Goal: Find specific page/section: Find specific page/section

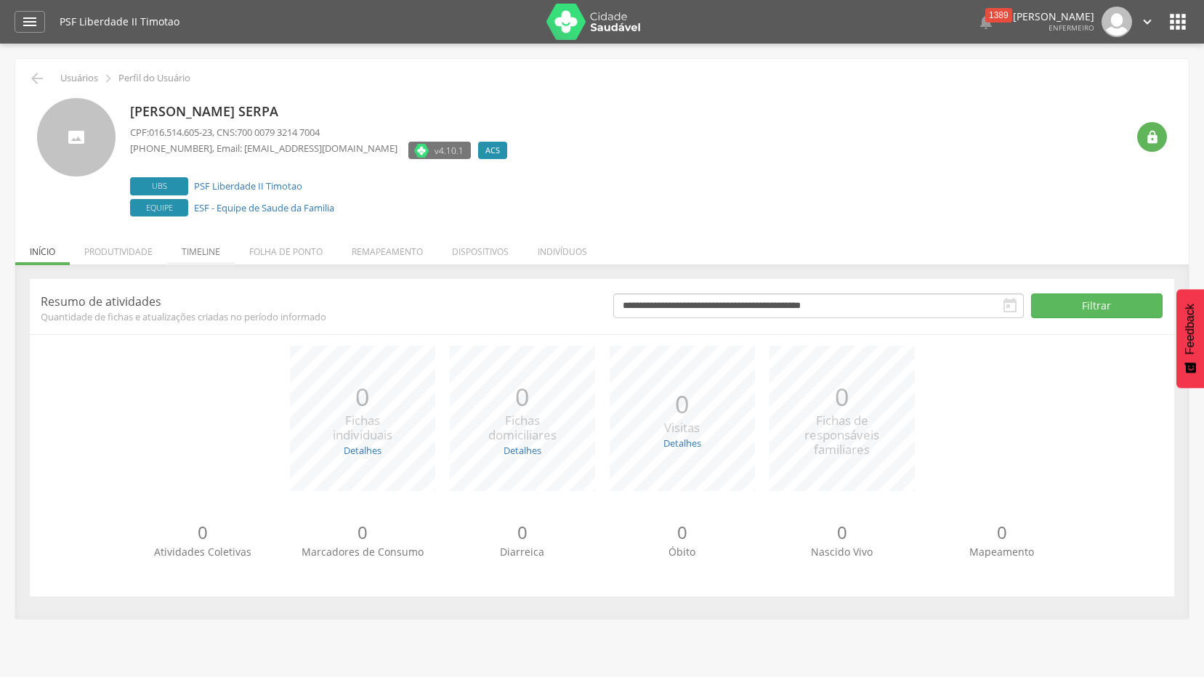
click at [198, 254] on li "Timeline" at bounding box center [201, 248] width 68 height 34
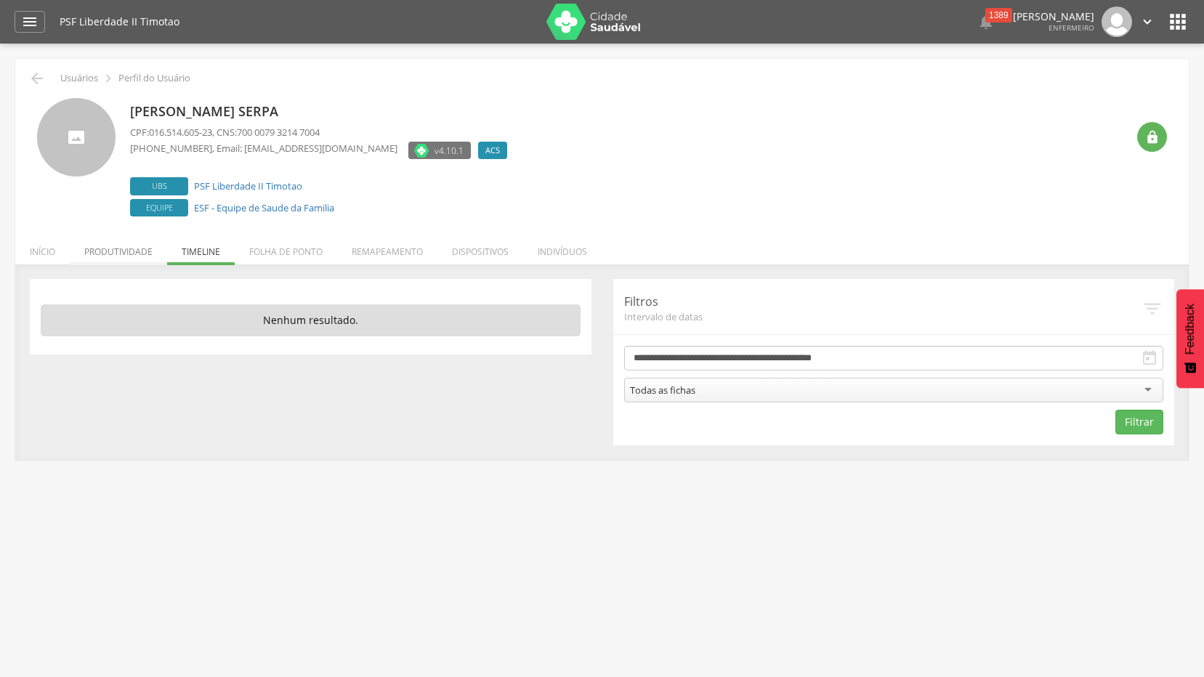
click at [133, 251] on li "Produtividade" at bounding box center [118, 248] width 97 height 34
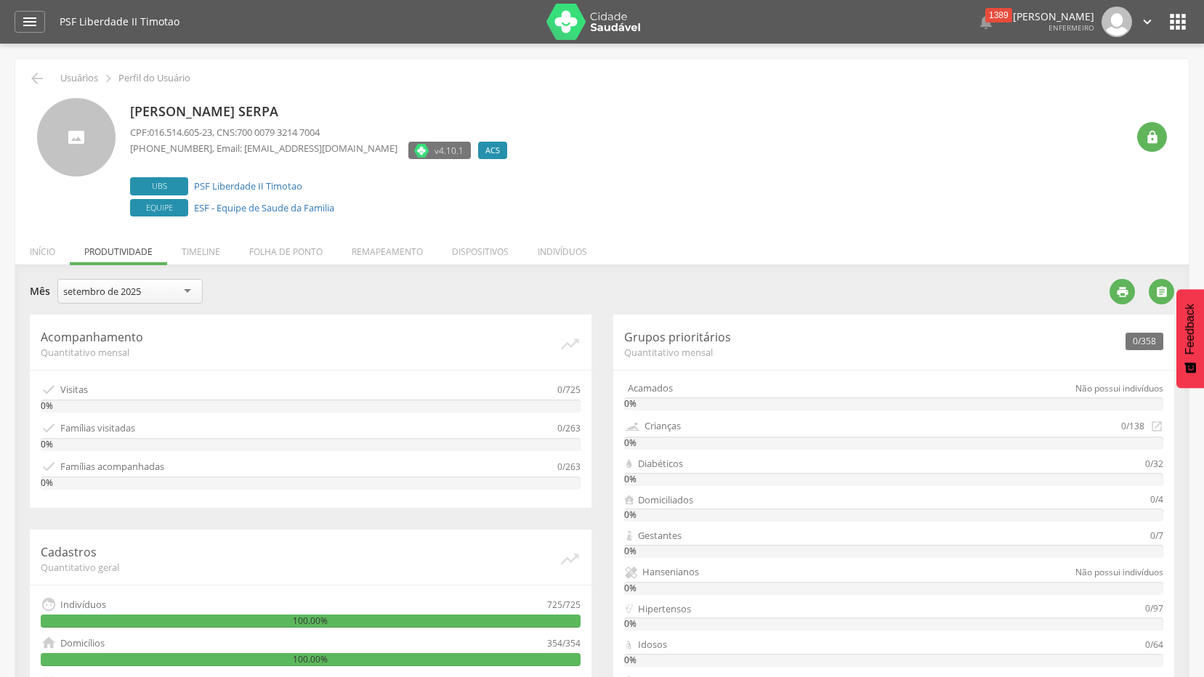
click at [167, 249] on ul "Início Produtividade Timeline Folha de ponto Remapeamento Gerenciar acesso Quar…" at bounding box center [602, 252] width 1174 height 12
click at [188, 238] on li "Timeline" at bounding box center [201, 248] width 68 height 34
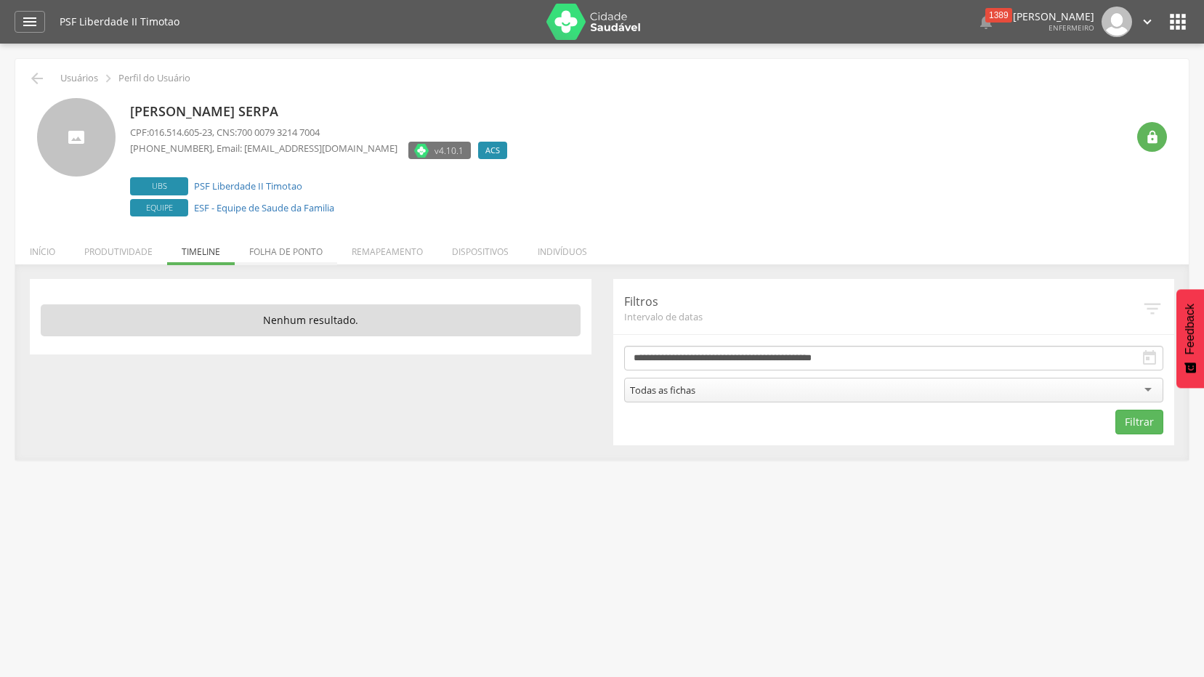
click at [310, 254] on li "Folha de ponto" at bounding box center [286, 248] width 102 height 34
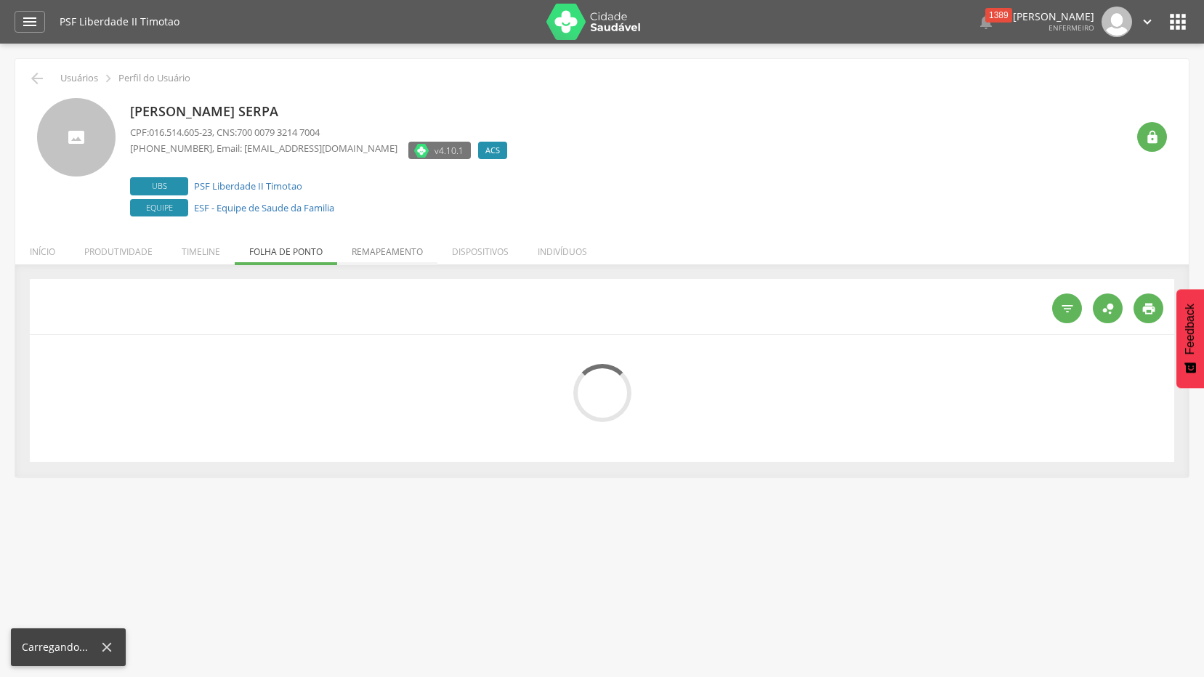
click at [384, 247] on li "Remapeamento" at bounding box center [387, 248] width 100 height 34
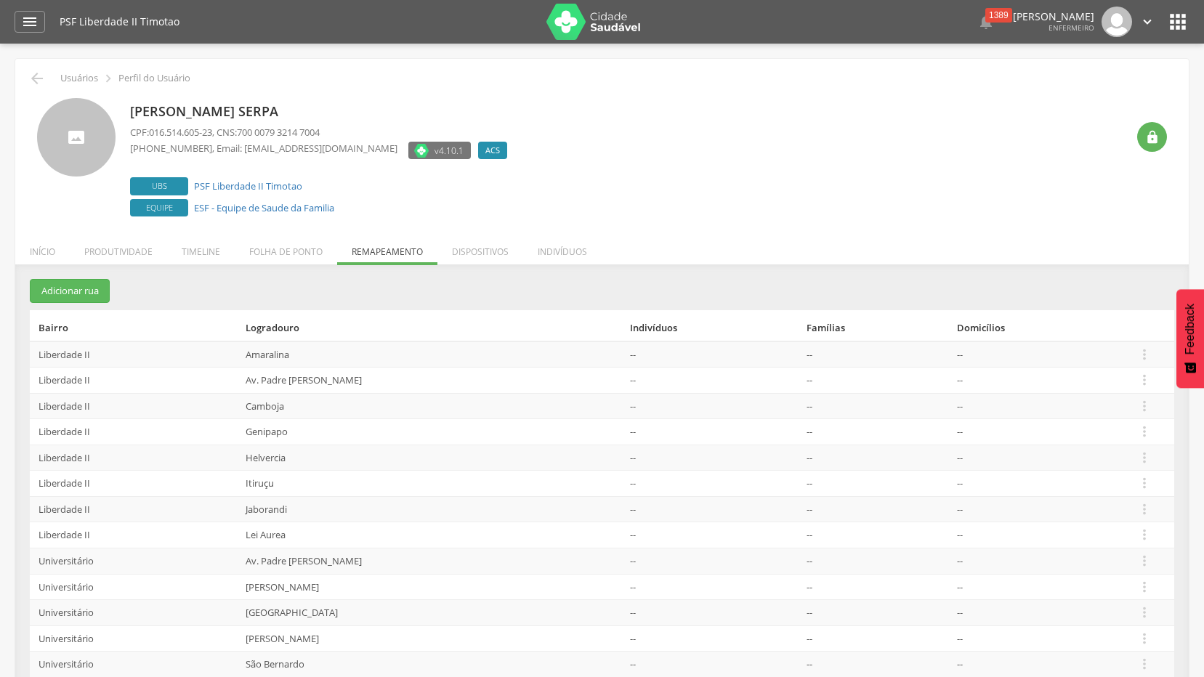
click at [384, 247] on ul "Início Produtividade Timeline Folha de ponto Remapeamento Gerenciar acesso Quar…" at bounding box center [602, 252] width 1174 height 12
click at [193, 257] on li "Timeline" at bounding box center [201, 248] width 68 height 34
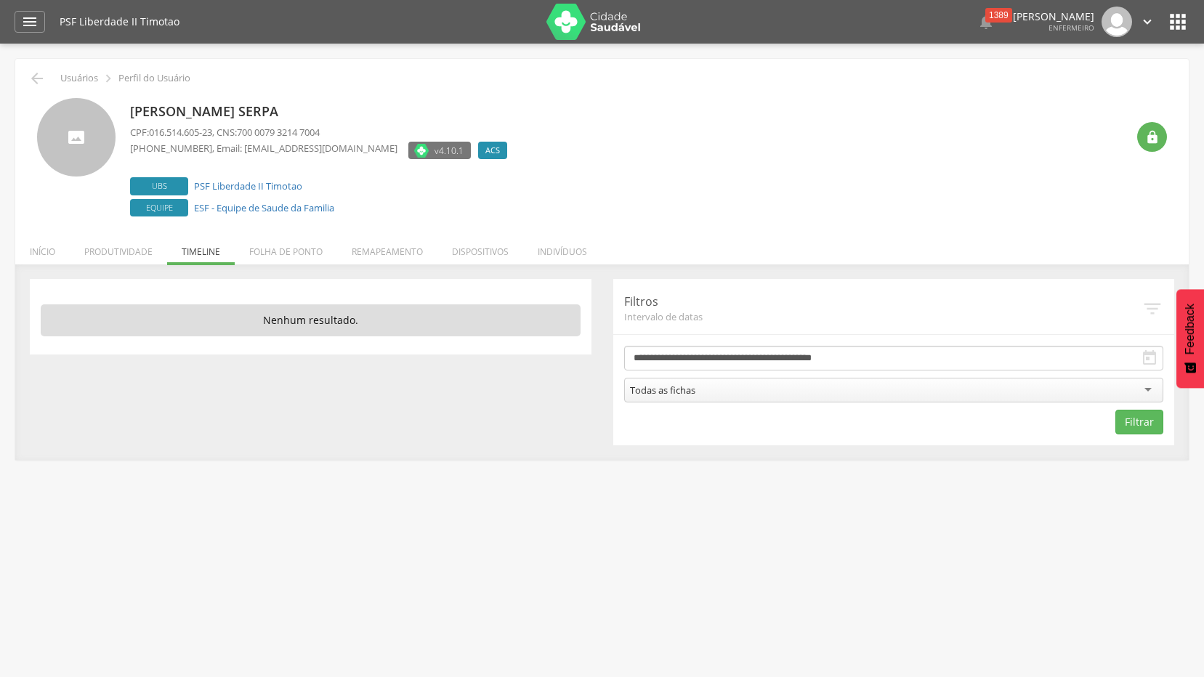
click at [88, 137] on div at bounding box center [76, 137] width 78 height 78
click at [213, 110] on p "[PERSON_NAME] Serpa" at bounding box center [322, 111] width 384 height 19
click at [281, 209] on link "ESF - Equipe de Saude da Familia" at bounding box center [264, 207] width 140 height 13
type input "**********"
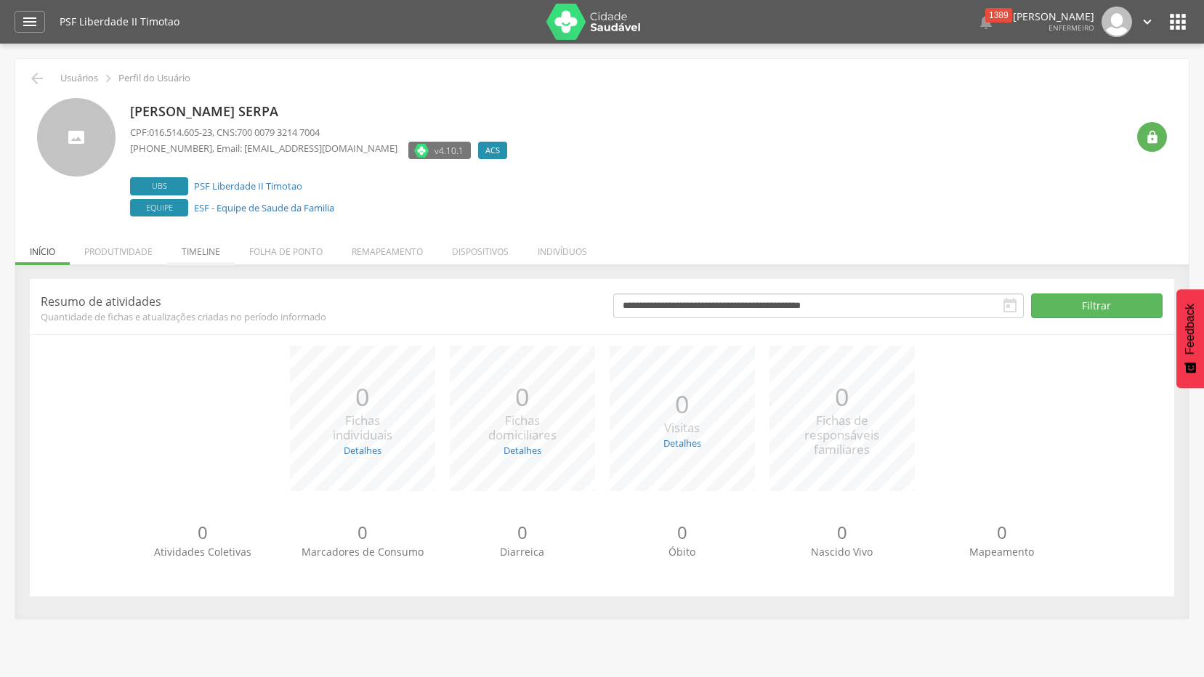
click at [196, 246] on li "Timeline" at bounding box center [201, 248] width 68 height 34
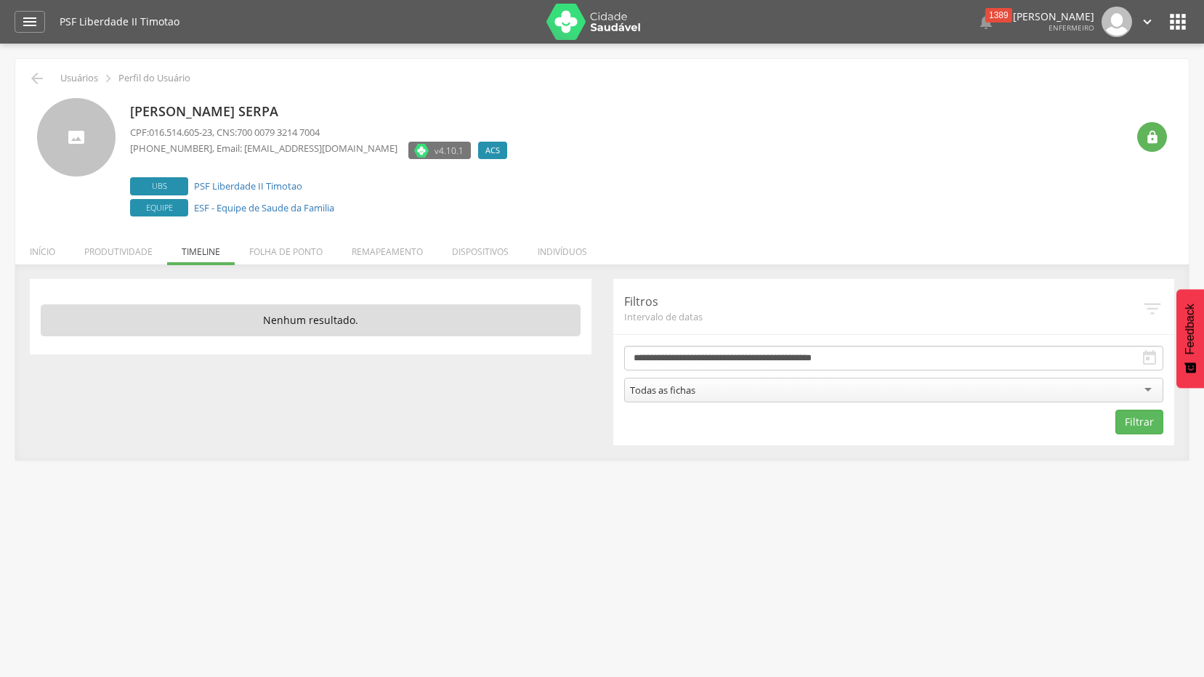
click at [1158, 355] on icon "" at bounding box center [1149, 358] width 17 height 17
click at [1152, 356] on icon "" at bounding box center [1149, 358] width 17 height 17
click at [1155, 307] on icon "" at bounding box center [1153, 309] width 22 height 22
click at [239, 206] on link "ESF - Equipe de Saude da Familia" at bounding box center [264, 207] width 140 height 13
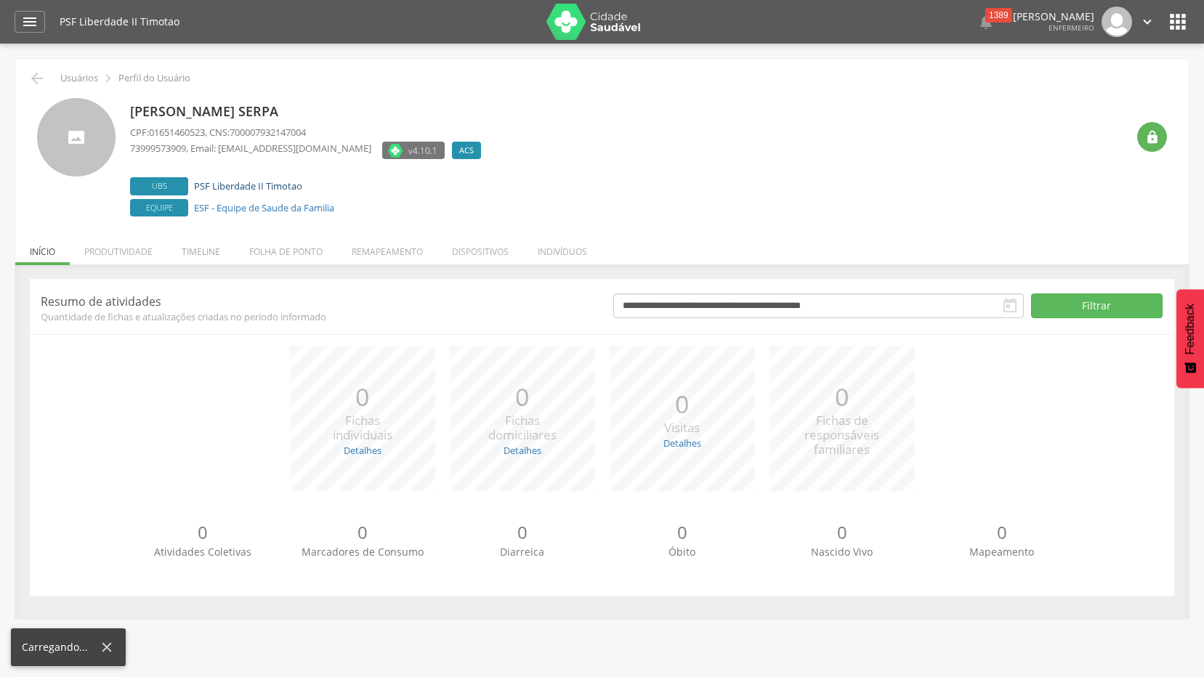
click at [261, 180] on link "PSF Liberdade II Timotao" at bounding box center [248, 186] width 108 height 13
type input "**********"
click at [214, 250] on li "Timeline" at bounding box center [201, 248] width 68 height 34
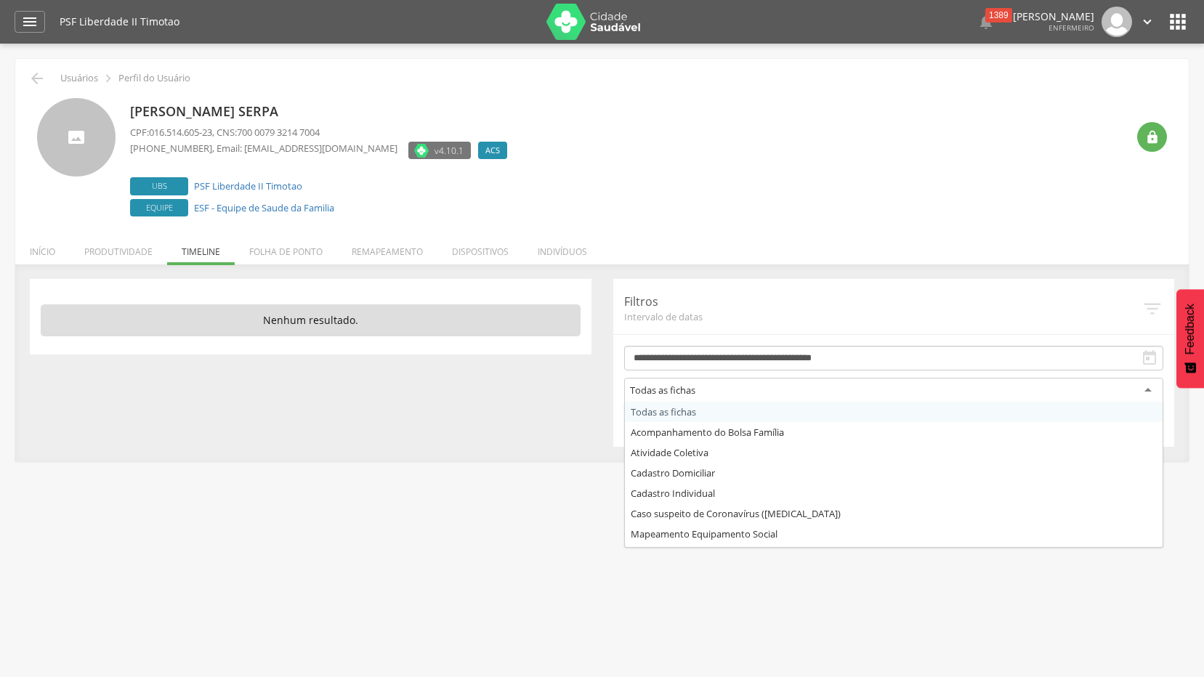
click at [1145, 391] on div "Todas as fichas" at bounding box center [894, 391] width 540 height 26
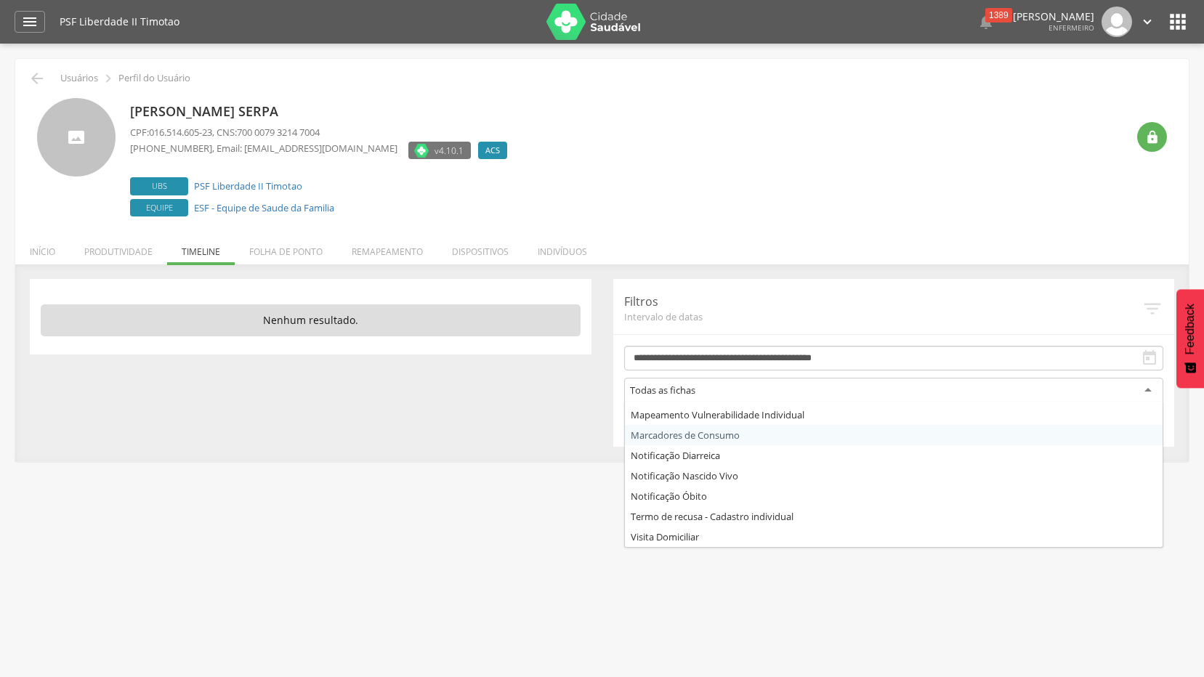
scroll to position [44, 0]
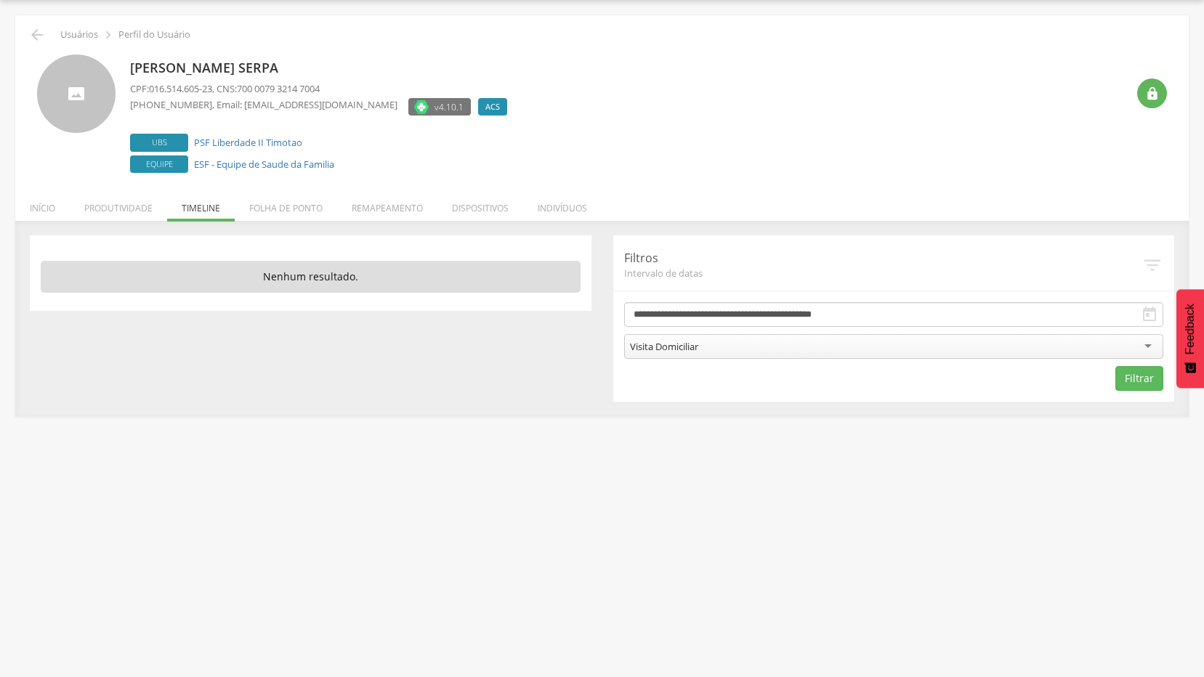
click at [783, 507] on div " Supervisão  Distritos  Ubs Coordenador: - [PERSON_NAME] / BA Intervalo de T…" at bounding box center [602, 338] width 1204 height 677
click at [1140, 379] on button "Filtrar" at bounding box center [1140, 378] width 48 height 25
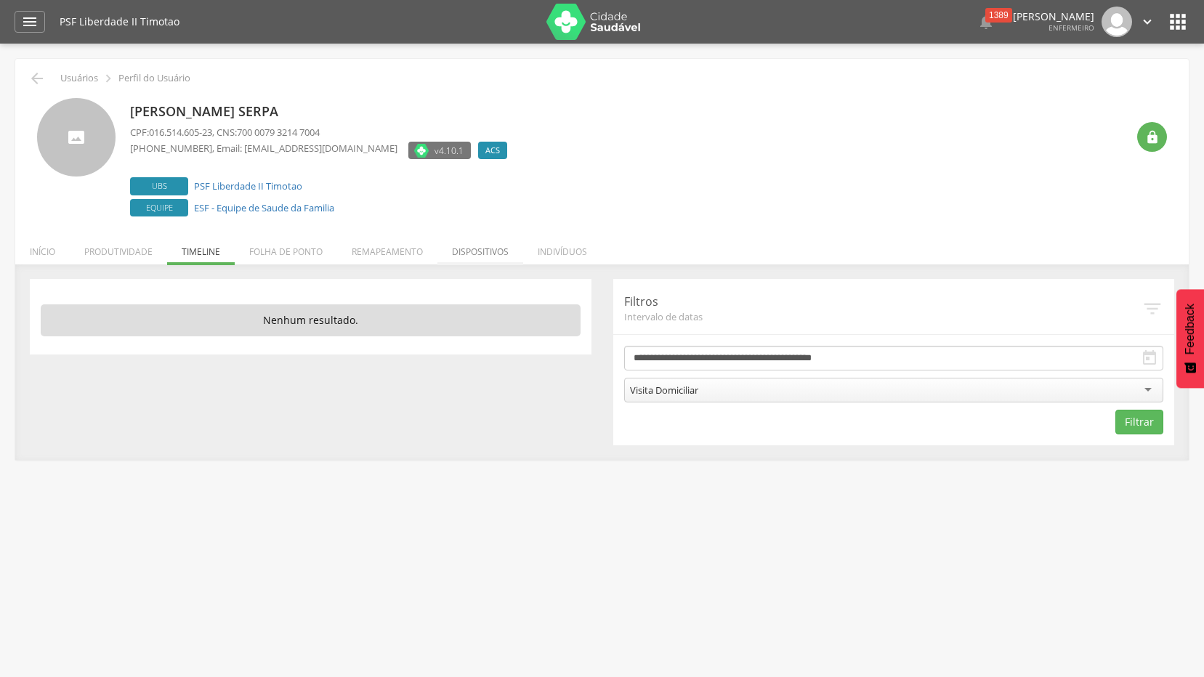
click at [491, 249] on li "Dispositivos" at bounding box center [481, 248] width 86 height 34
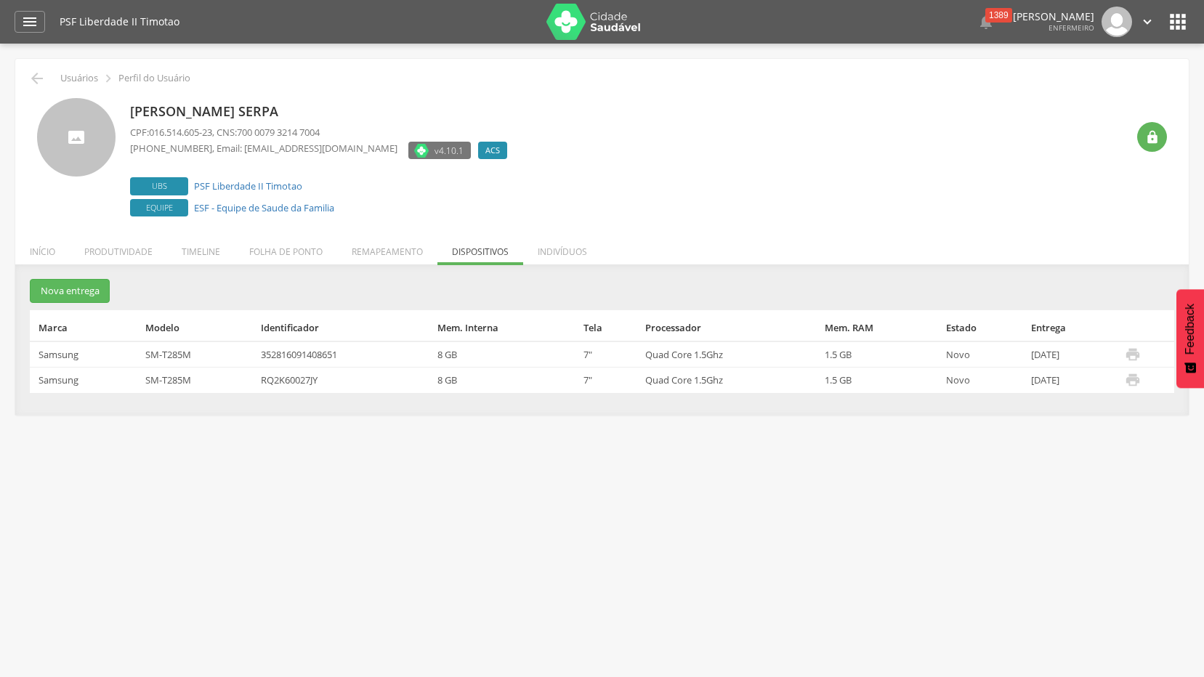
click at [554, 253] on li "Indivíduos" at bounding box center [562, 248] width 78 height 34
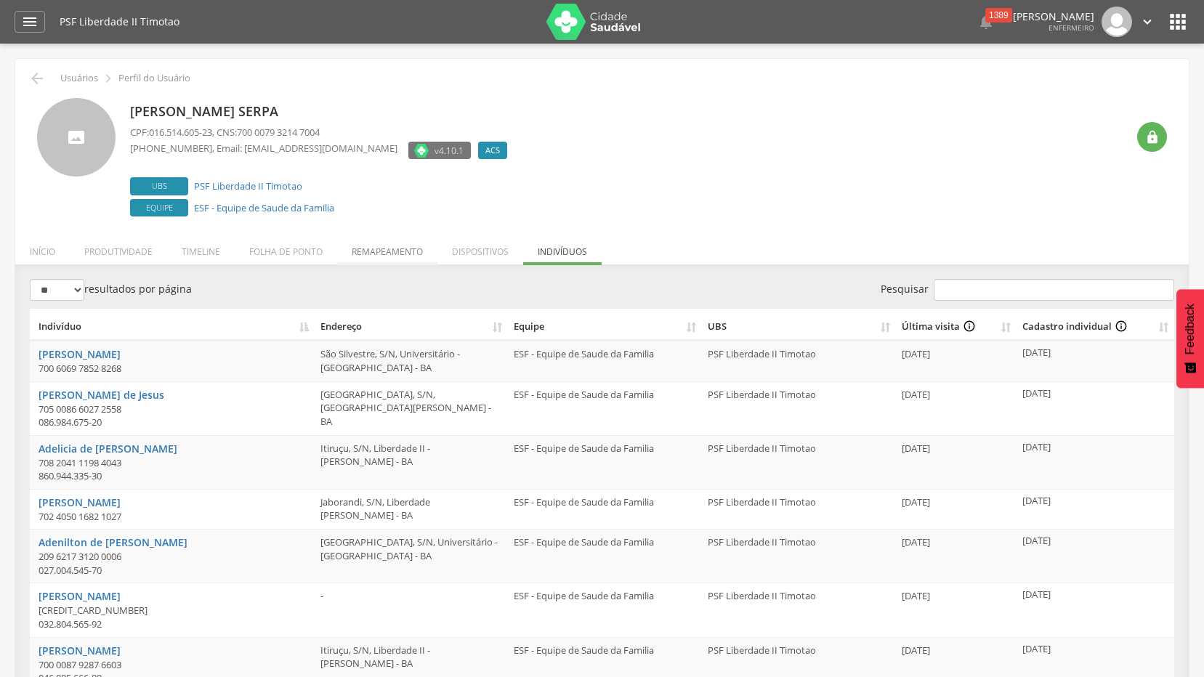
click at [391, 251] on li "Remapeamento" at bounding box center [387, 248] width 100 height 34
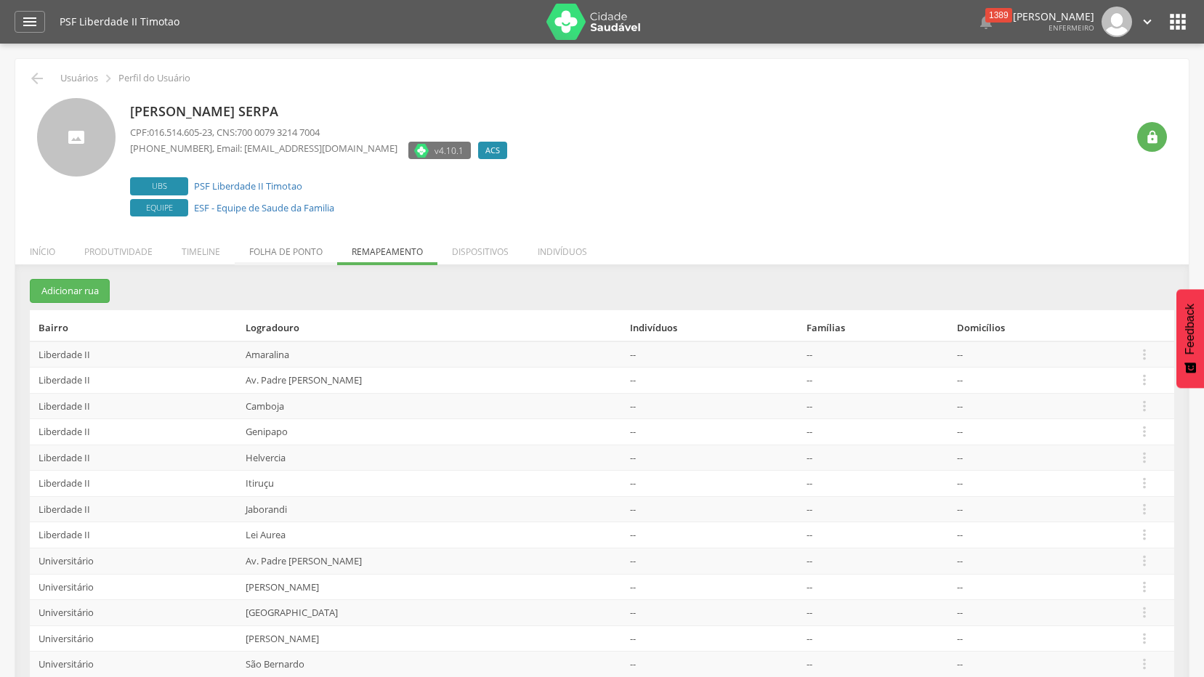
click at [283, 254] on li "Folha de ponto" at bounding box center [286, 248] width 102 height 34
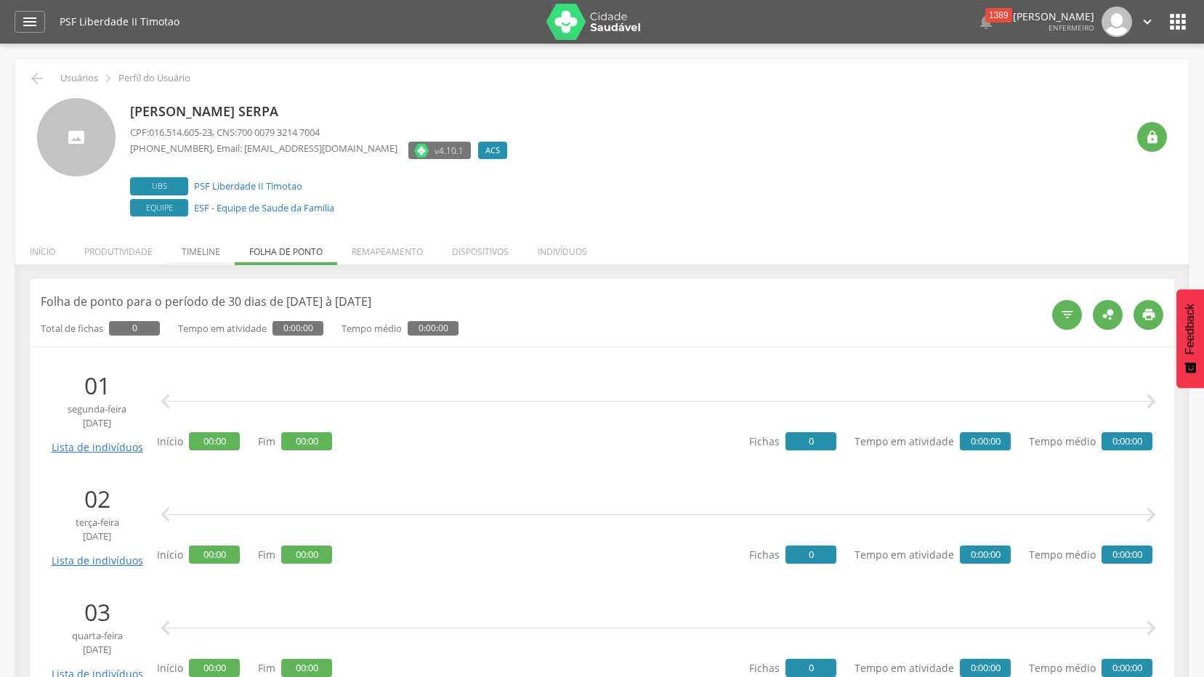
click at [196, 250] on li "Timeline" at bounding box center [201, 248] width 68 height 34
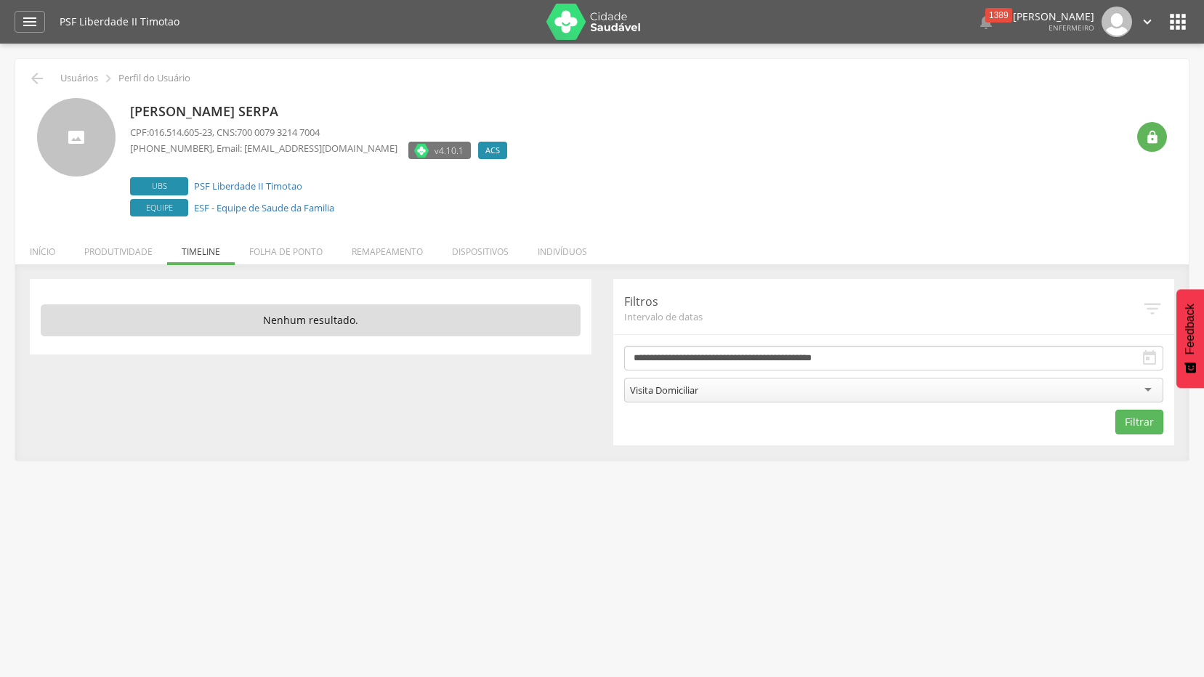
click at [69, 140] on div at bounding box center [76, 137] width 78 height 78
click at [133, 242] on li "Produtividade" at bounding box center [118, 248] width 97 height 34
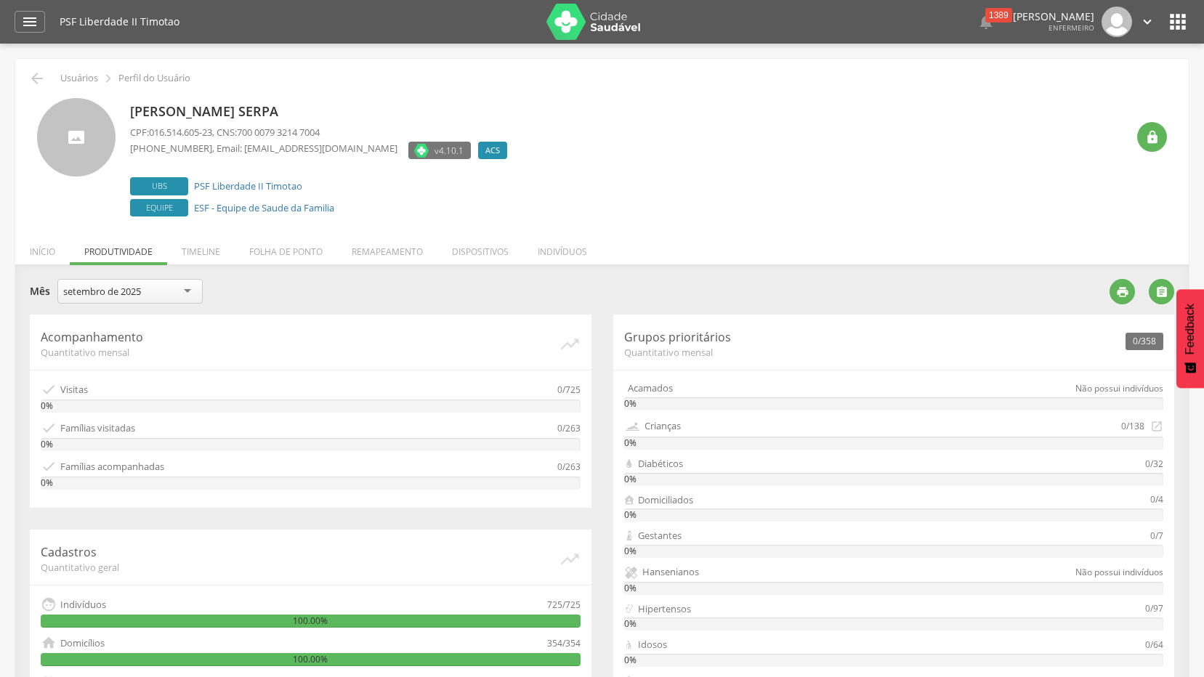
click at [1186, 369] on icon "Feedback - Mostrar pesquisa" at bounding box center [1191, 368] width 12 height 10
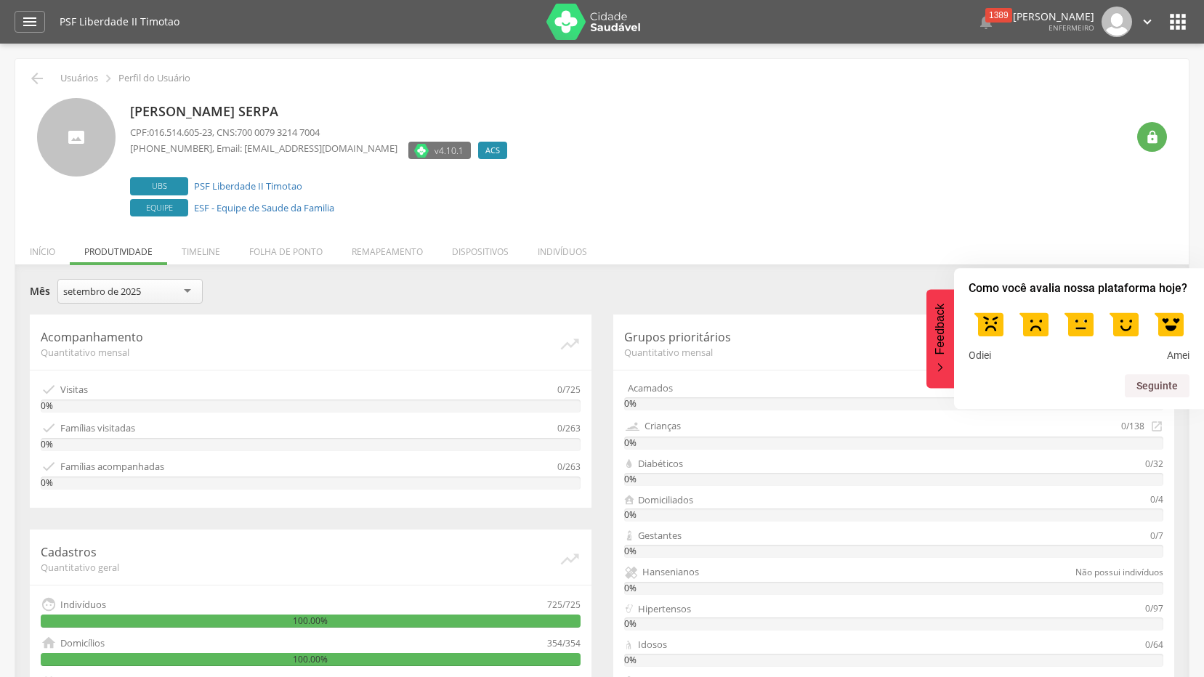
click at [1115, 221] on div " Usuários  Perfil do Usuário Laila Dutra Serpa CPF: 016.514.605-23 , CNS: 700…" at bounding box center [602, 503] width 1174 height 889
click at [937, 369] on icon "Feedback - Ocultar pesquisa" at bounding box center [940, 367] width 9 height 9
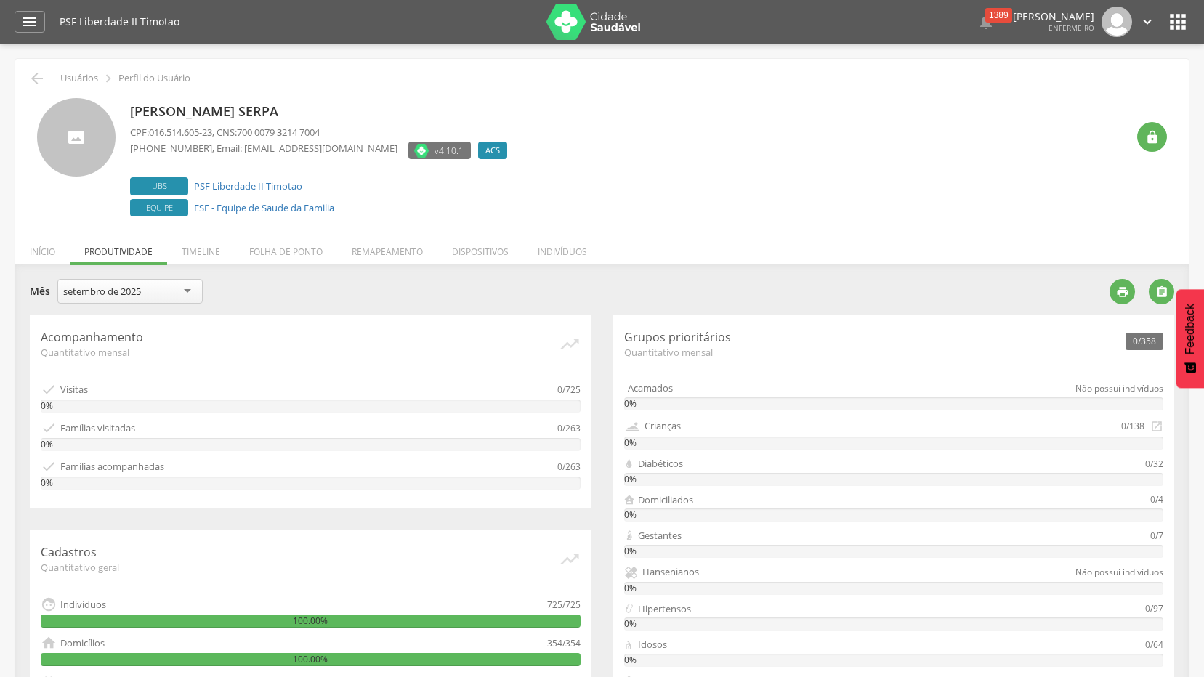
click at [1172, 20] on icon "" at bounding box center [1178, 21] width 23 height 23
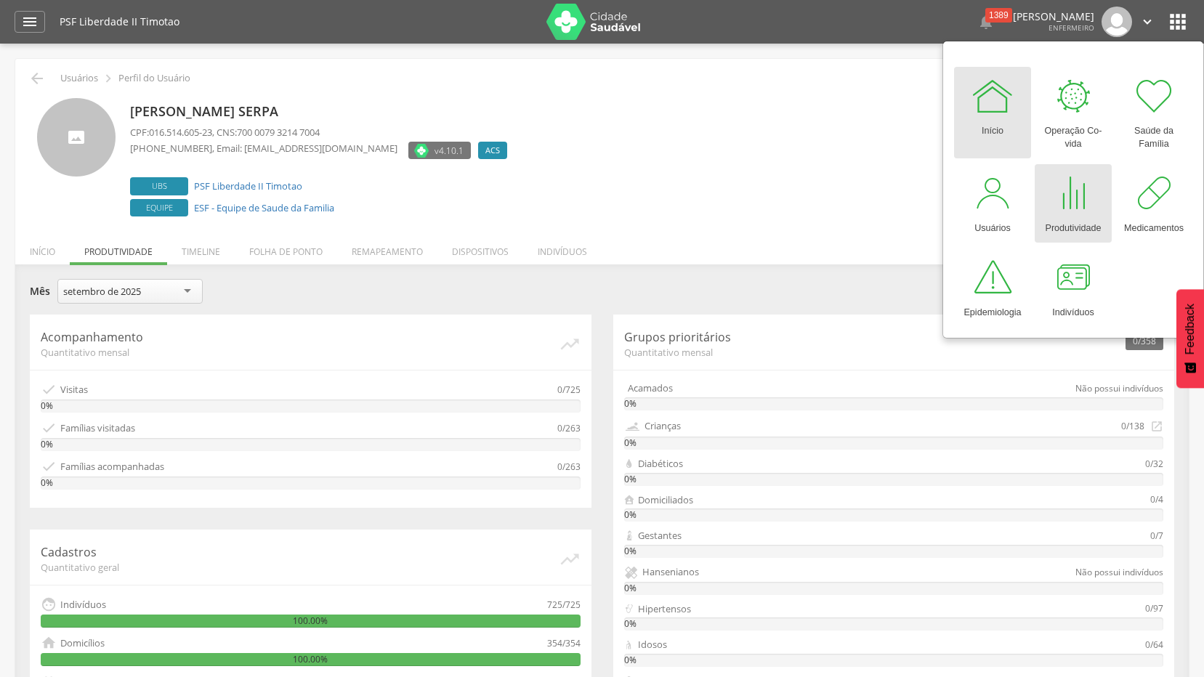
click at [1087, 209] on div at bounding box center [1074, 194] width 44 height 44
